Goal: Task Accomplishment & Management: Use online tool/utility

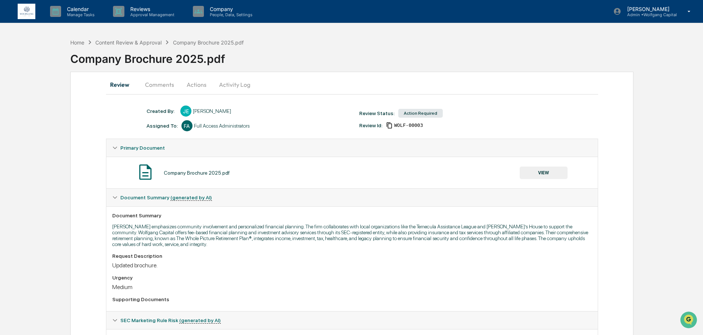
click at [201, 85] on button "Actions" at bounding box center [196, 85] width 33 height 18
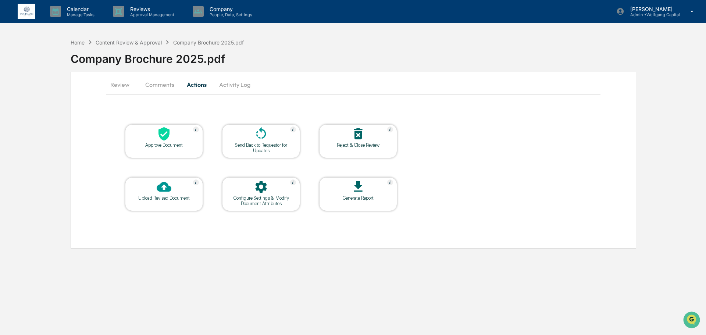
click at [287, 134] on div at bounding box center [261, 135] width 74 height 16
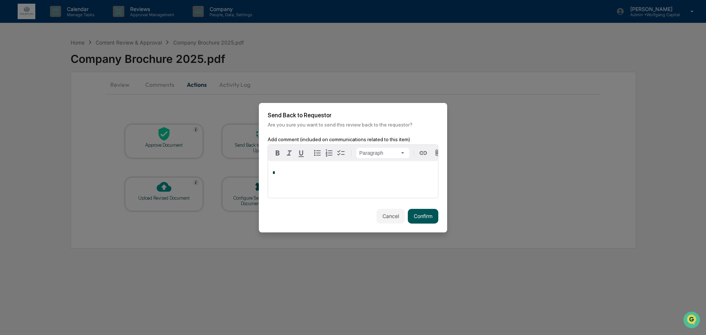
click at [425, 214] on button "Confirm" at bounding box center [423, 216] width 31 height 15
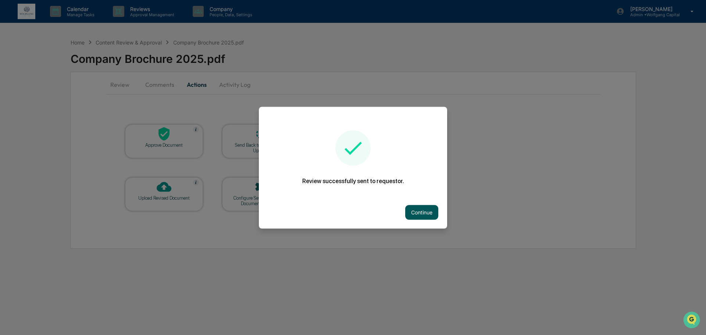
click at [430, 215] on button "Continue" at bounding box center [421, 212] width 33 height 15
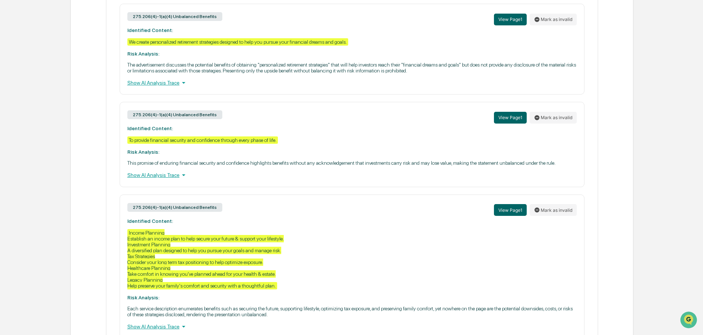
scroll to position [339, 0]
click at [149, 180] on div "Show AI Analysis Trace" at bounding box center [351, 175] width 449 height 8
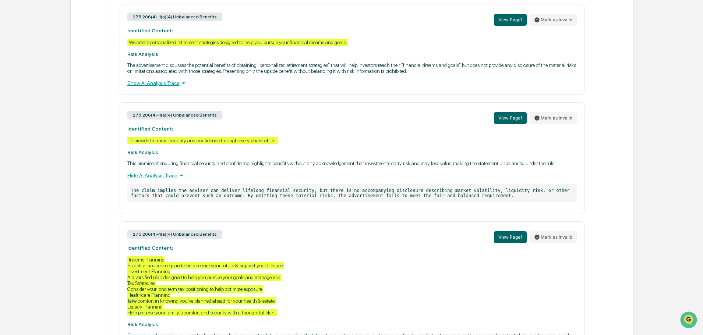
click at [151, 177] on div "Hide AI Analysis Trace" at bounding box center [351, 175] width 449 height 8
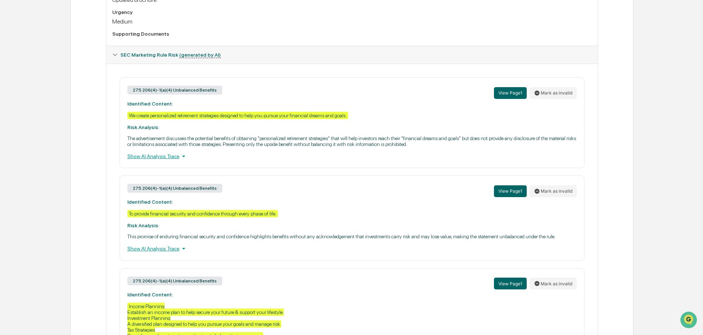
scroll to position [265, 0]
click at [150, 158] on div "Show AI Analysis Trace" at bounding box center [351, 157] width 449 height 8
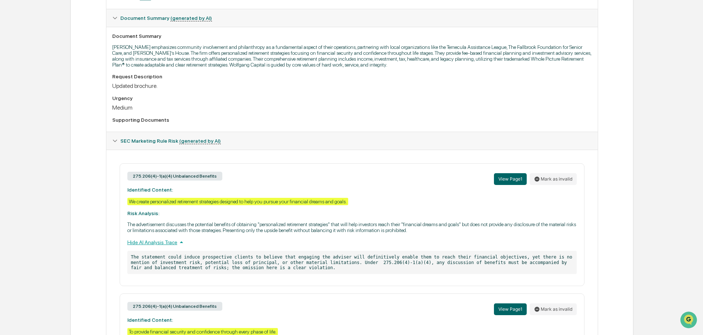
scroll to position [0, 0]
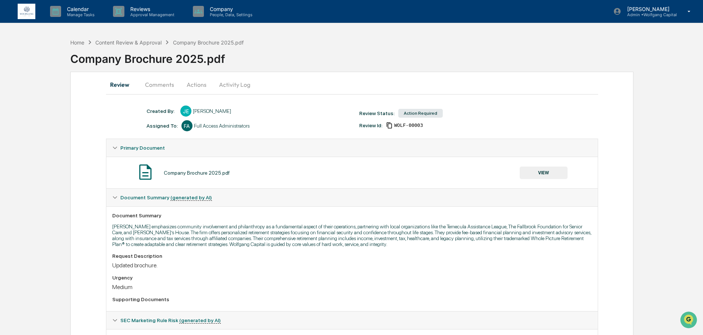
click at [544, 173] on button "VIEW" at bounding box center [544, 173] width 48 height 13
